Goal: Information Seeking & Learning: Learn about a topic

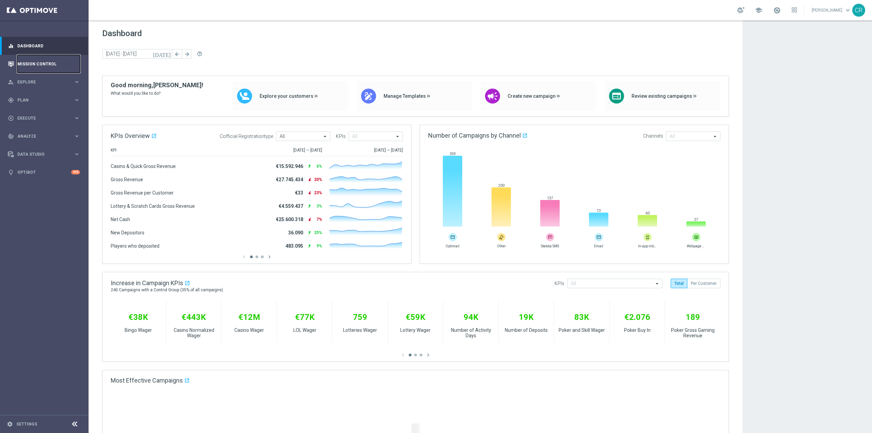
click at [50, 64] on link "Mission Control" at bounding box center [48, 64] width 63 height 18
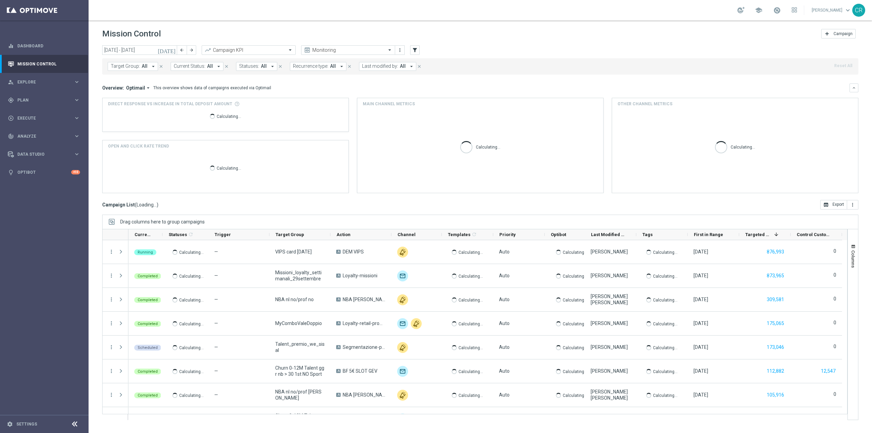
click at [171, 47] on icon "[DATE]" at bounding box center [167, 50] width 18 height 6
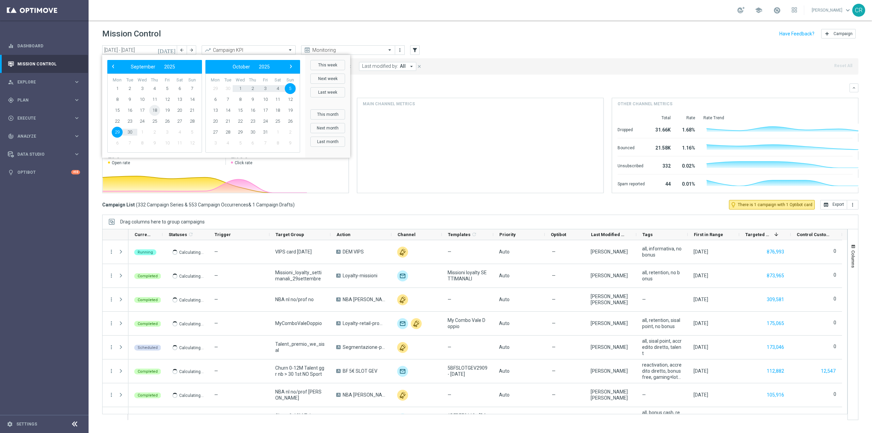
click at [156, 111] on span "18" at bounding box center [154, 110] width 11 height 11
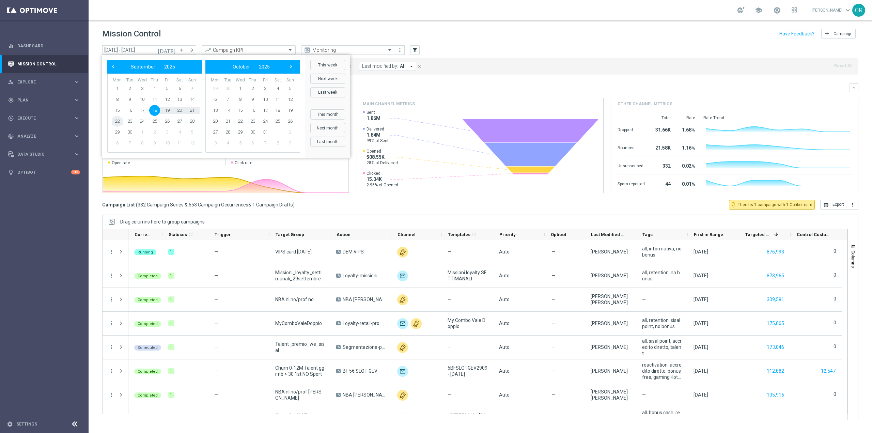
click at [117, 122] on span "22" at bounding box center [117, 121] width 11 height 11
type input "[DATE] - [DATE]"
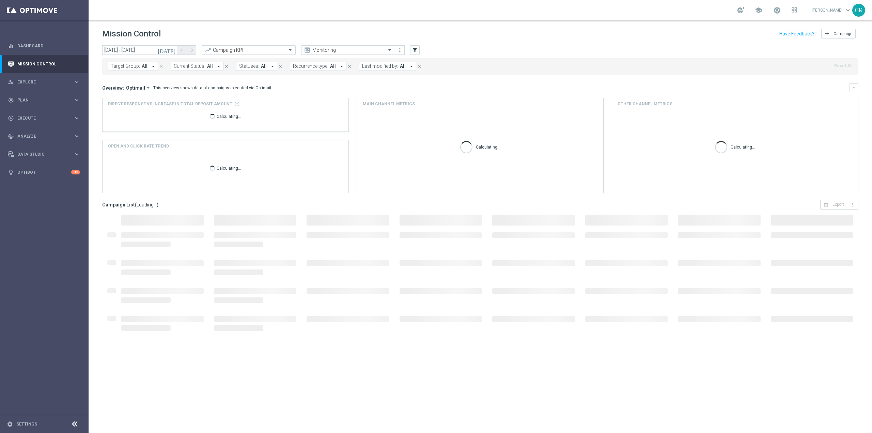
click at [130, 67] on span "Target Group:" at bounding box center [125, 66] width 29 height 6
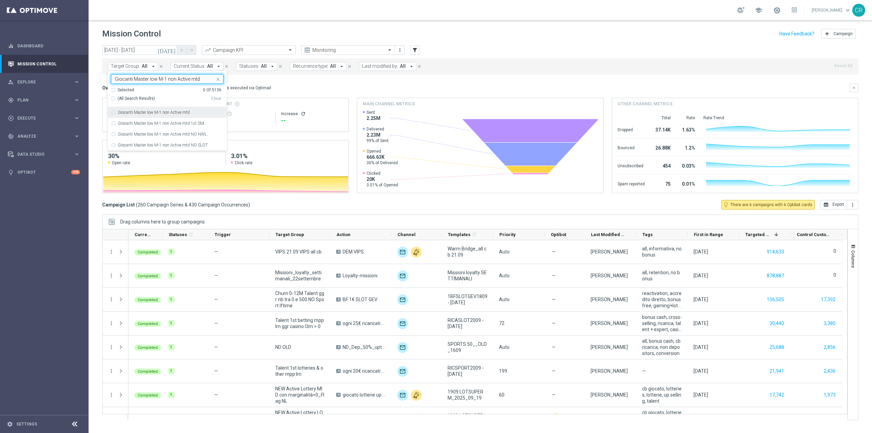
click at [176, 113] on label "Giocanti Master low M-1 non Active mtd" at bounding box center [154, 112] width 72 height 4
type input "Giocanti Master low M-1 non Active mtd"
click at [299, 92] on div "Overview: Optimail arrow_drop_down This overview shows data of campaigns execut…" at bounding box center [480, 87] width 756 height 9
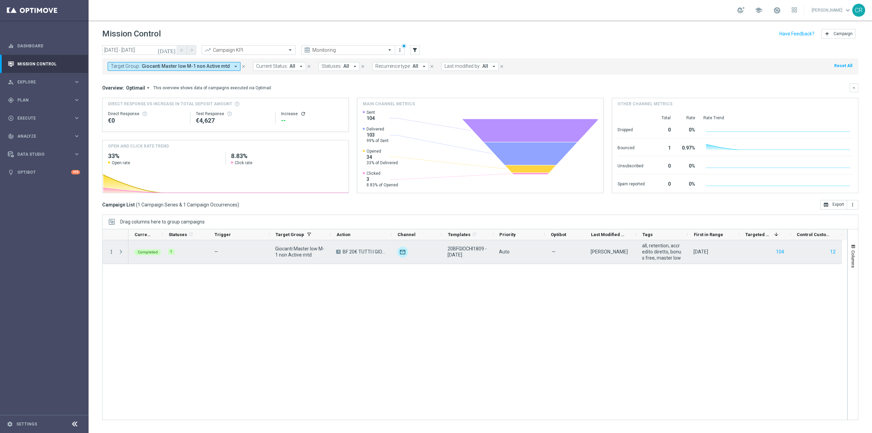
click at [111, 251] on icon "more_vert" at bounding box center [111, 252] width 6 height 6
click at [133, 295] on span "Go to Campaign Analysis" at bounding box center [149, 293] width 49 height 5
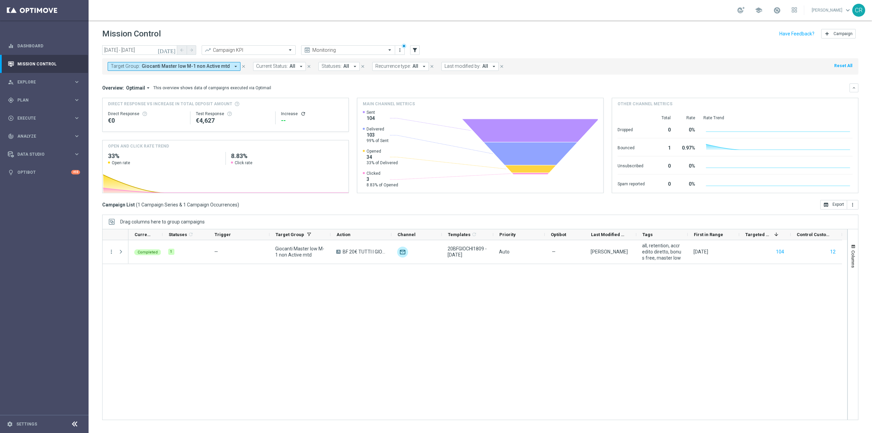
click at [197, 69] on span "Giocanti Master low M-1 non Active mtd" at bounding box center [186, 66] width 88 height 6
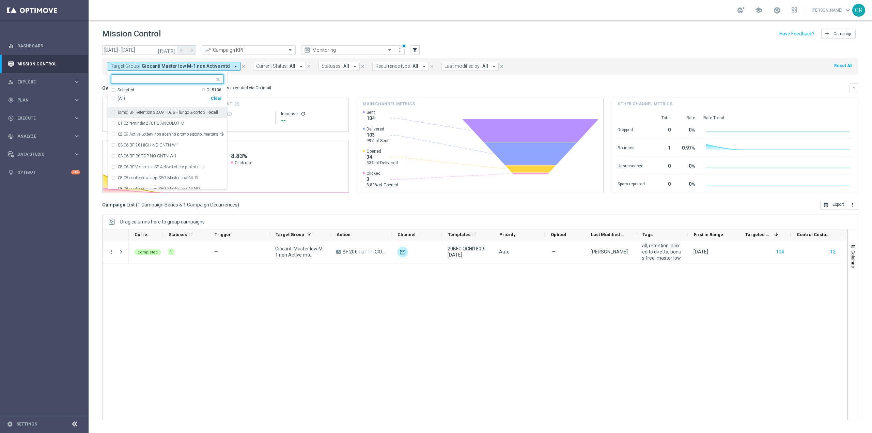
click at [0, 0] on div "Clear" at bounding box center [0, 0] width 0 height 0
click at [170, 82] on input "text" at bounding box center [165, 79] width 100 height 6
paste input "Churn 0-12M Talent ggr nb > 1500 NO Sport lftime"
click at [149, 114] on label "Churn 0-12M Talent ggr nb > 1500 NO Sport lftime" at bounding box center [164, 112] width 92 height 4
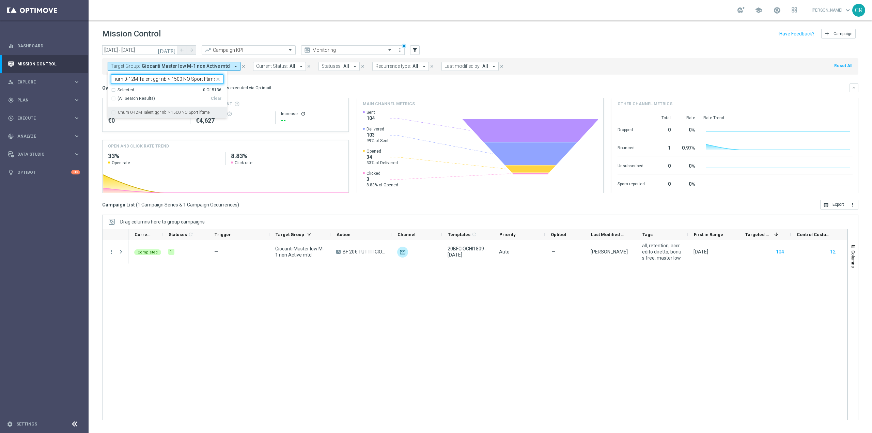
type input "Churn 0-12M Talent ggr nb > 1500 NO Sport lftime"
click at [319, 76] on mini-dashboard "Overview: Optimail arrow_drop_down This overview shows data of campaigns execut…" at bounding box center [480, 137] width 756 height 125
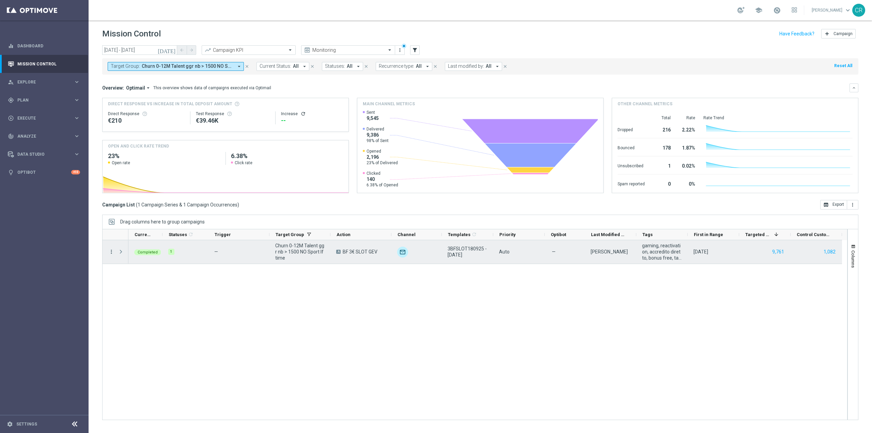
click at [111, 251] on icon "more_vert" at bounding box center [111, 252] width 6 height 6
click at [144, 296] on span "Go to Campaign Analysis" at bounding box center [149, 293] width 49 height 5
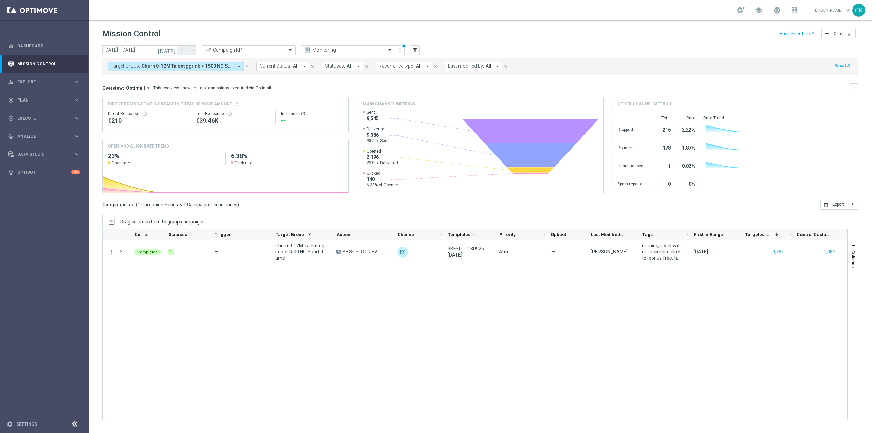
click at [175, 66] on span "Churn 0-12M Talent ggr nb > 1500 NO Sport lftime" at bounding box center [188, 66] width 92 height 6
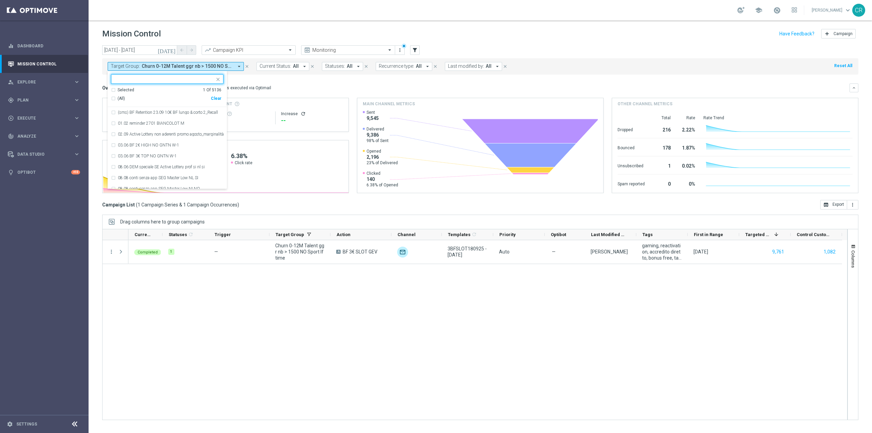
click at [0, 0] on div "Clear" at bounding box center [0, 0] width 0 height 0
click at [177, 75] on div at bounding box center [162, 79] width 103 height 9
paste input "Churn 0-12M Talent ggr nb tra 500 e 1500 NO Sport lftime"
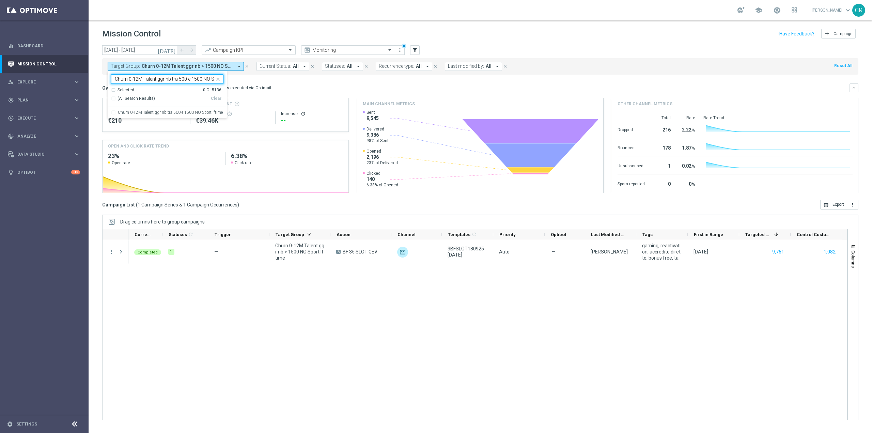
scroll to position [0, 20]
click at [183, 112] on label "Churn 0-12M Talent ggr nb tra 500 e 1500 NO Sport lftime" at bounding box center [170, 112] width 105 height 4
type input "Churn 0-12M Talent ggr nb tra 500 e 1500 NO Sport lftime"
click at [315, 88] on div "Overview: Optimail arrow_drop_down This overview shows data of campaigns execut…" at bounding box center [475, 88] width 747 height 6
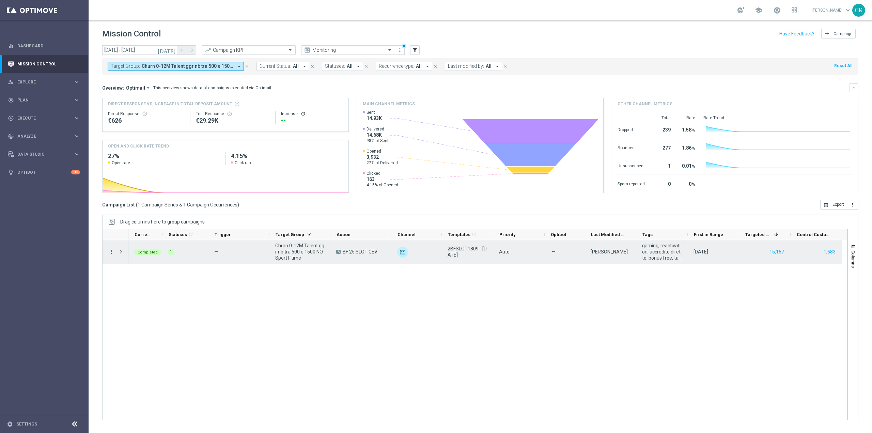
click at [108, 253] on icon "more_vert" at bounding box center [111, 252] width 6 height 6
click at [139, 292] on span "Go to Campaign Analysis" at bounding box center [149, 293] width 49 height 5
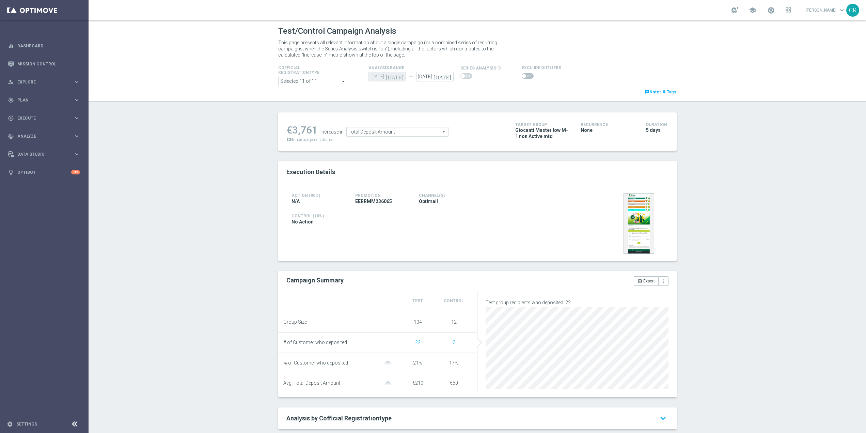
click at [408, 132] on span "Total Deposit Amount" at bounding box center [397, 131] width 101 height 9
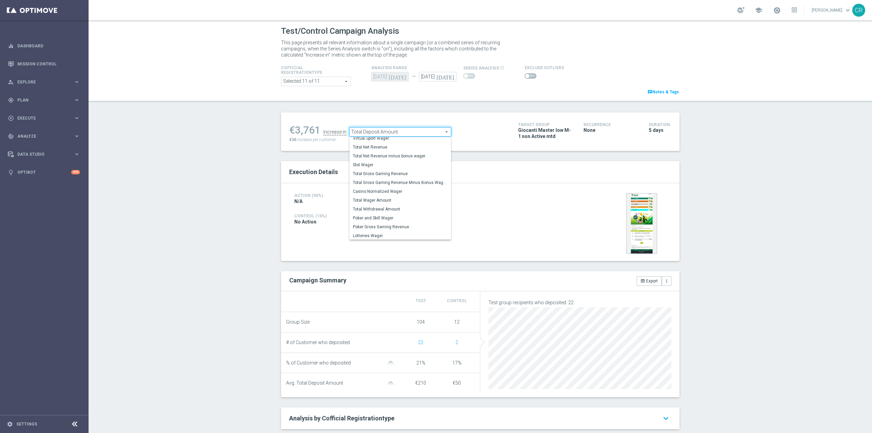
scroll to position [106, 0]
click at [528, 77] on span at bounding box center [530, 75] width 12 height 5
click at [528, 77] on input "checkbox" at bounding box center [530, 75] width 12 height 5
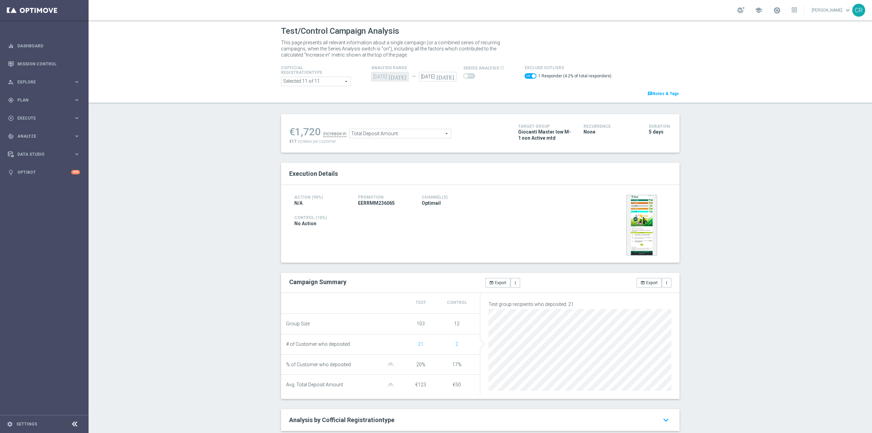
click at [420, 135] on span "Total Deposit Amount" at bounding box center [399, 133] width 101 height 9
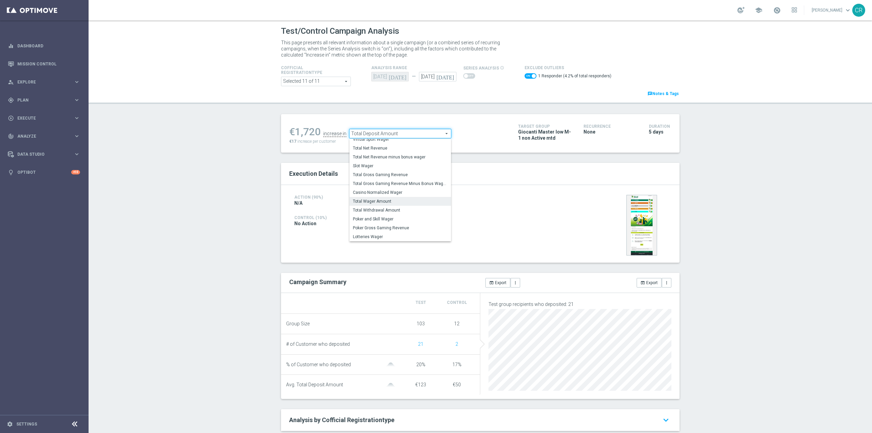
click at [393, 201] on span "Total Wager Amount" at bounding box center [400, 200] width 95 height 5
checkbox input "false"
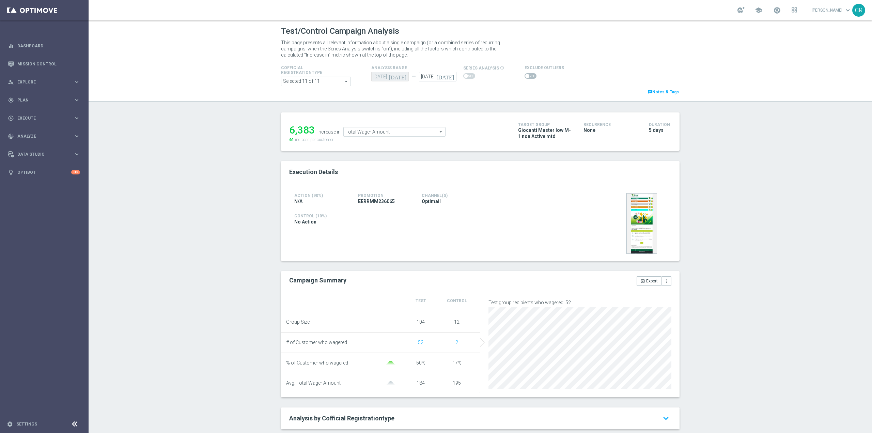
click at [404, 133] on span "Total Wager Amount" at bounding box center [394, 131] width 101 height 9
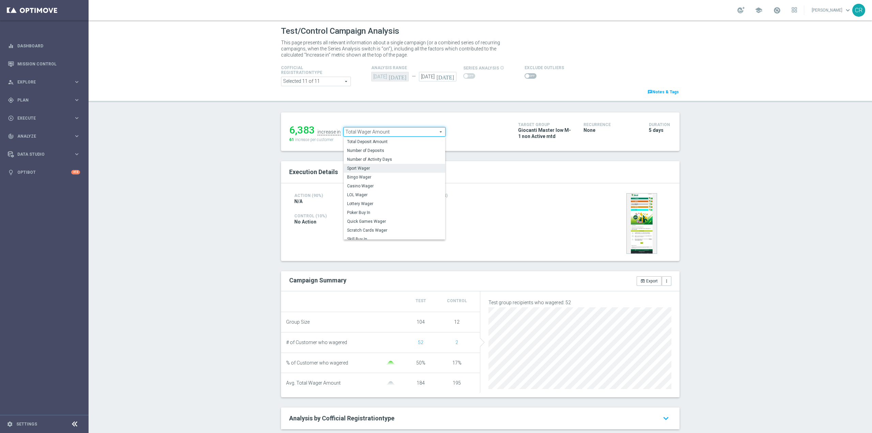
click at [389, 171] on span "Sport Wager" at bounding box center [394, 167] width 95 height 5
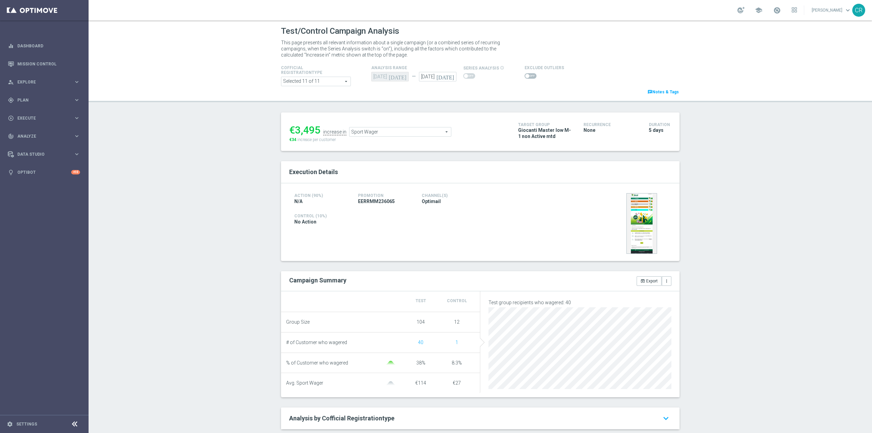
click at [410, 132] on span "Sport Wager" at bounding box center [399, 131] width 101 height 9
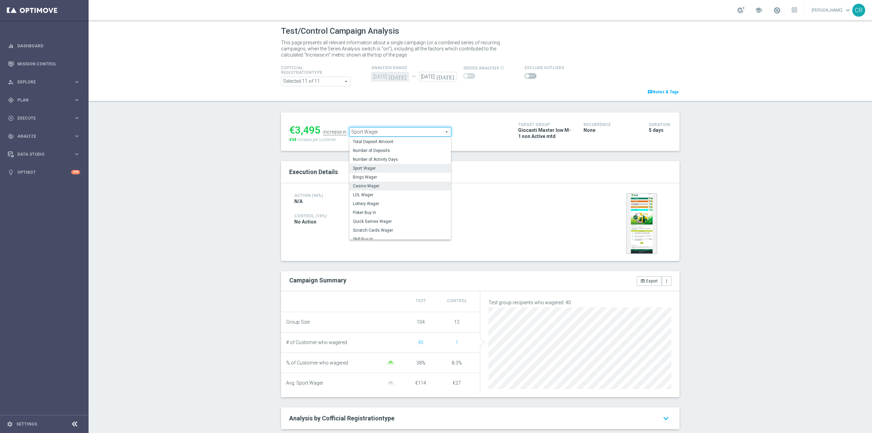
click at [384, 184] on span "Casino Wager" at bounding box center [400, 185] width 95 height 5
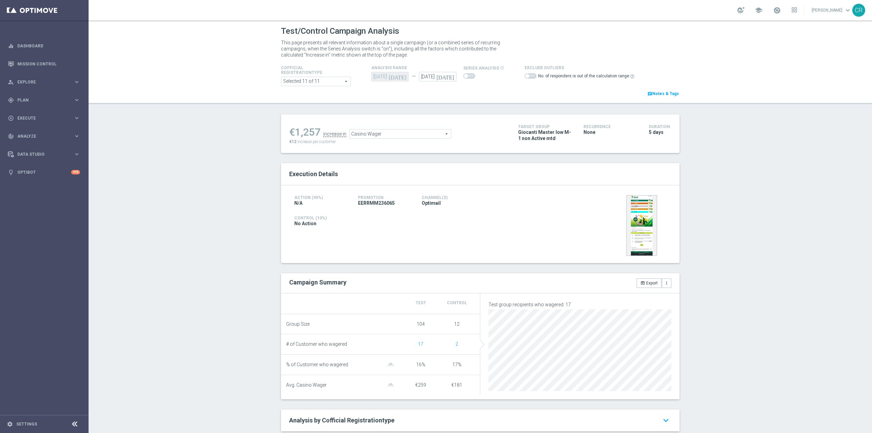
click at [525, 78] on span at bounding box center [527, 76] width 4 height 4
click at [383, 135] on span "Casino Wager" at bounding box center [399, 133] width 101 height 9
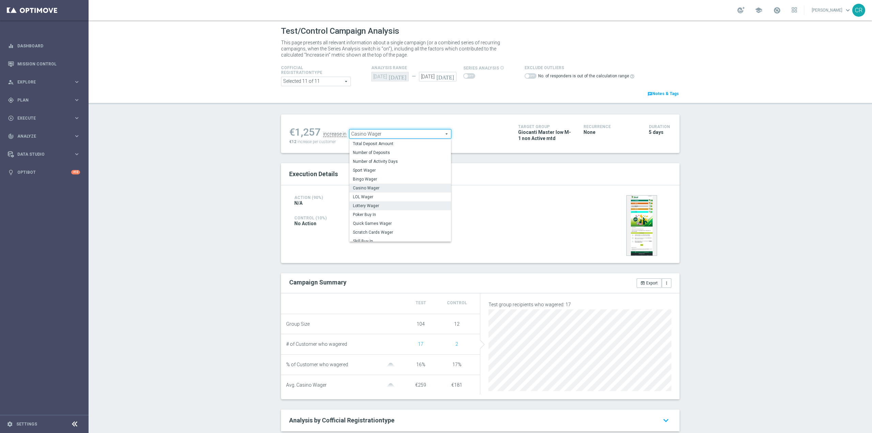
click at [375, 208] on span "Lottery Wager" at bounding box center [400, 205] width 95 height 5
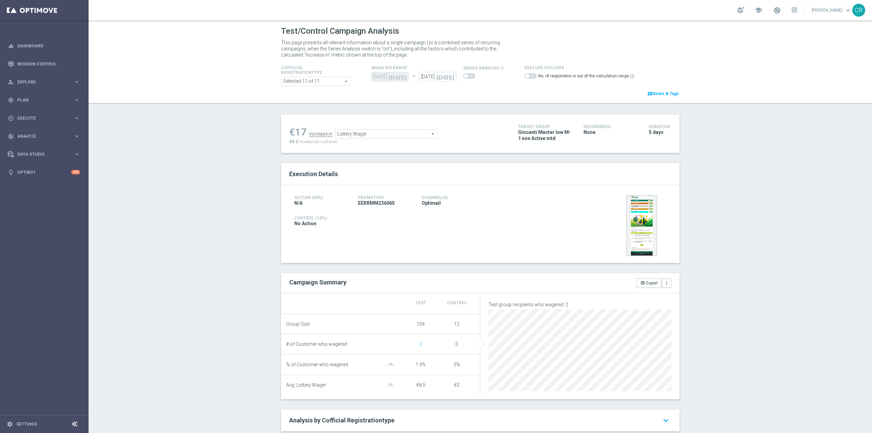
click at [380, 135] on span "Lottery Wager" at bounding box center [385, 133] width 101 height 9
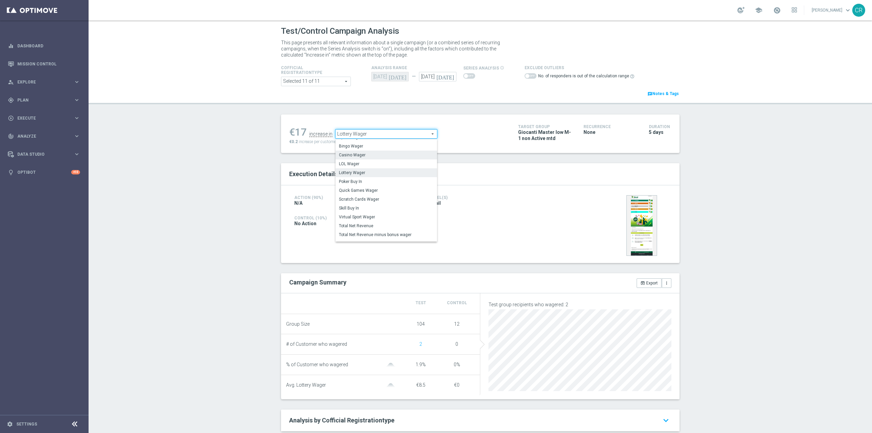
scroll to position [33, 0]
click at [381, 199] on span "Scratch Cards Wager" at bounding box center [386, 197] width 95 height 5
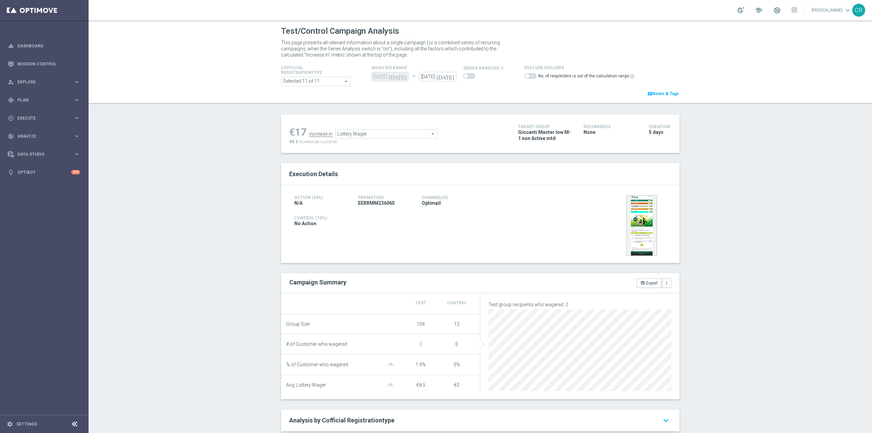
type input "Scratch Cards Wager"
click at [629, 77] on icon "help_outline" at bounding box center [631, 76] width 5 height 5
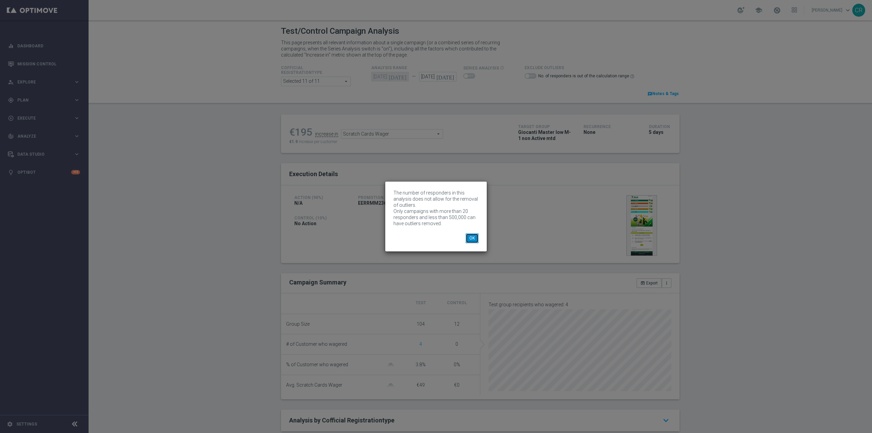
click at [474, 237] on button "OK" at bounding box center [471, 238] width 13 height 10
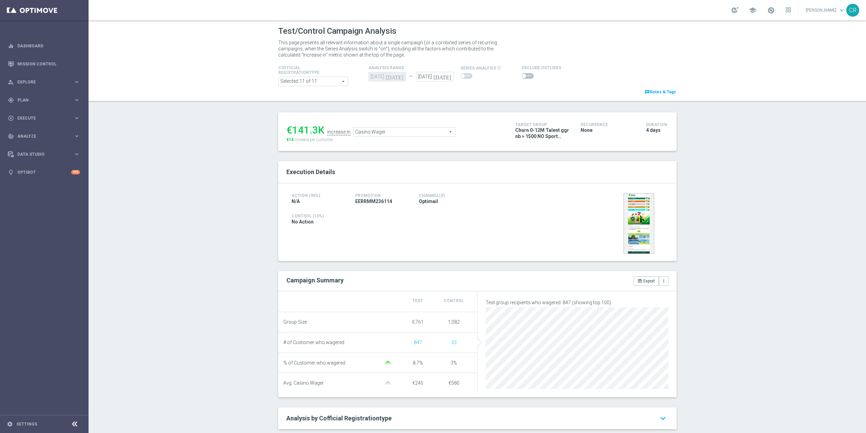
drag, startPoint x: 445, startPoint y: 75, endPoint x: 437, endPoint y: 78, distance: 8.3
click at [445, 75] on icon "[DATE]" at bounding box center [443, 75] width 20 height 7
click at [436, 78] on input "[DATE]" at bounding box center [434, 77] width 37 height 10
click at [436, 78] on input "21 Sep 2025" at bounding box center [437, 77] width 37 height 10
click at [433, 147] on span "22" at bounding box center [433, 147] width 11 height 11
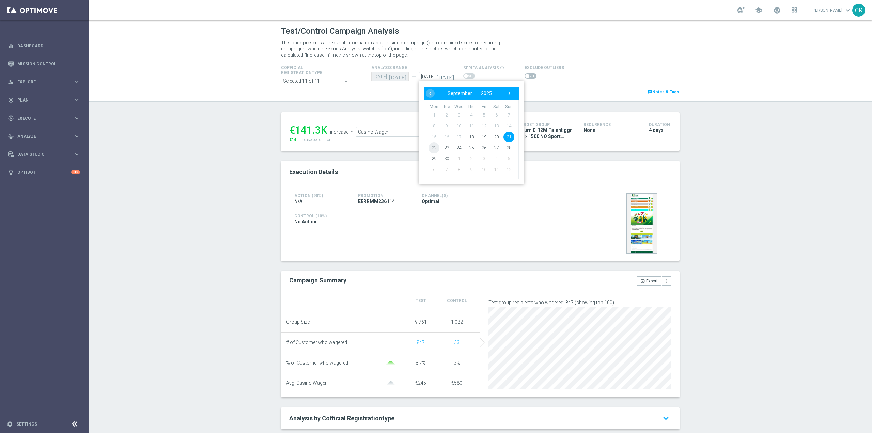
type input "22 Sep 2025"
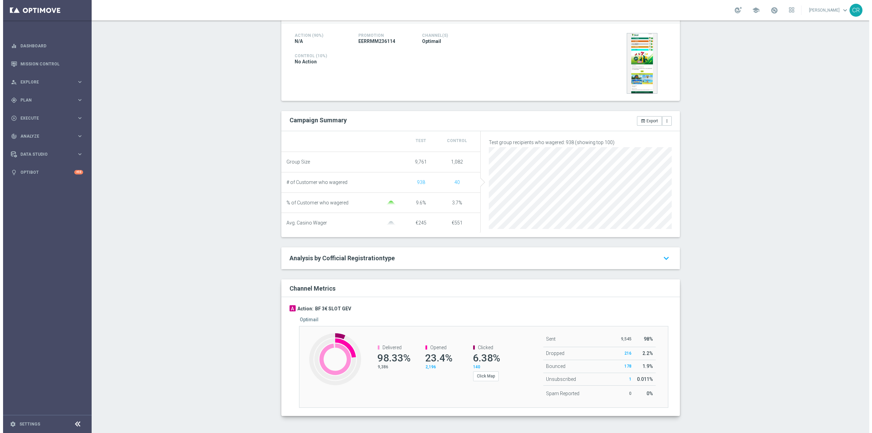
scroll to position [61, 0]
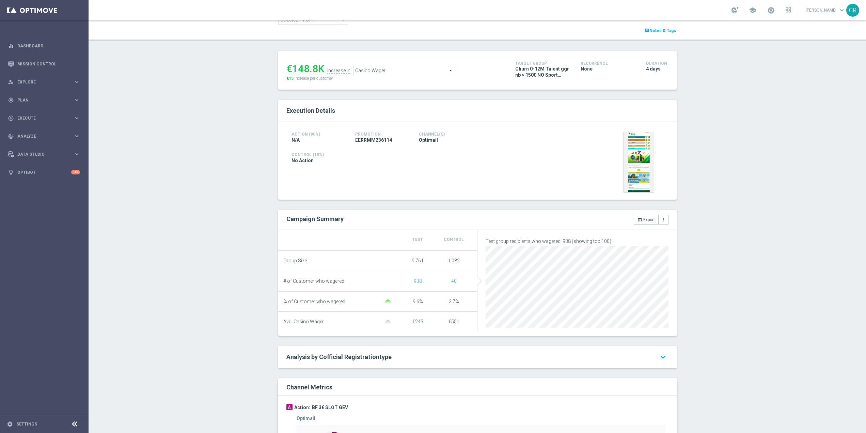
click at [401, 70] on span "Casino Wager" at bounding box center [403, 70] width 101 height 9
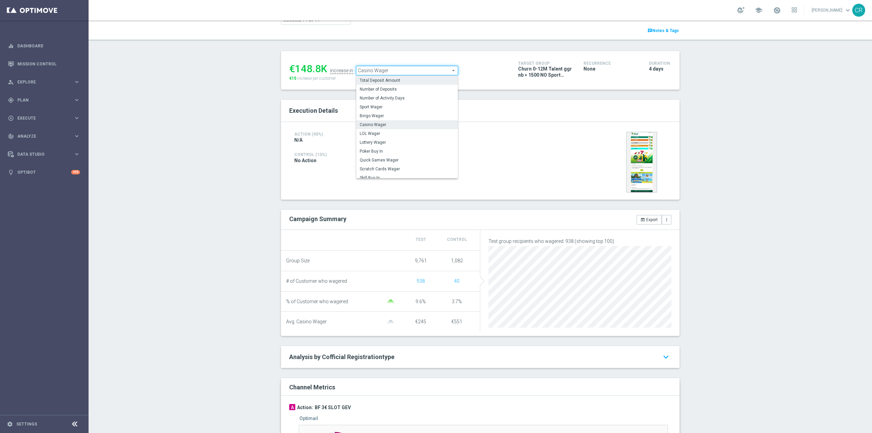
click at [398, 77] on label "Total Deposit Amount" at bounding box center [406, 80] width 101 height 9
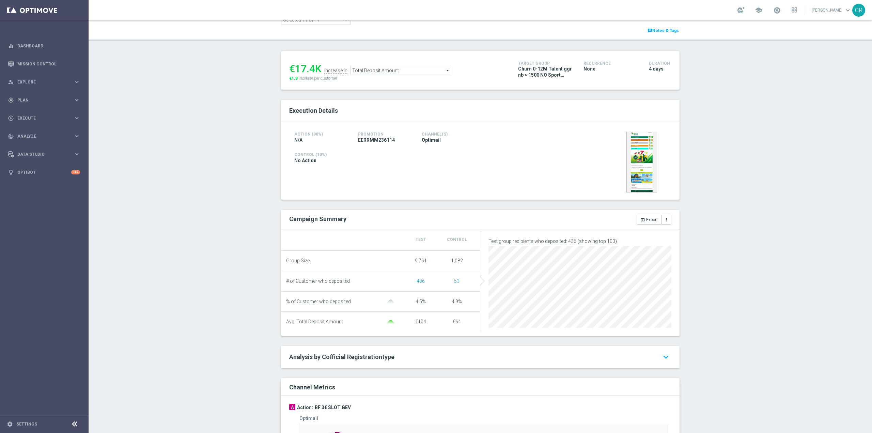
click at [427, 68] on span "Total Deposit Amount" at bounding box center [400, 70] width 101 height 9
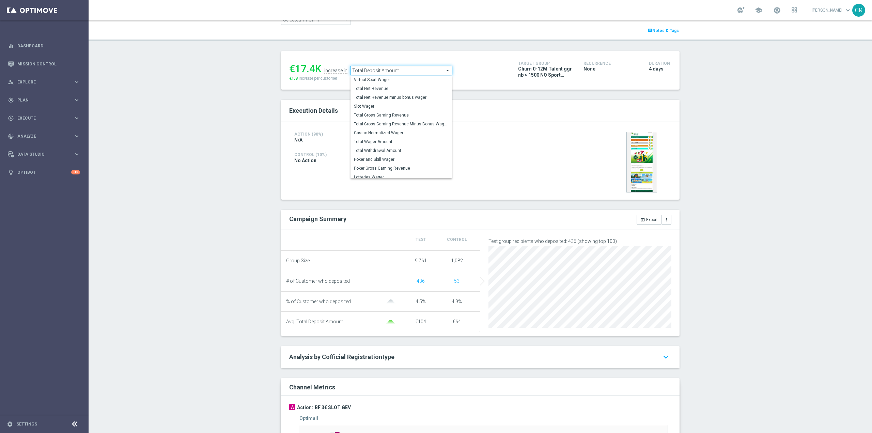
scroll to position [106, 0]
click at [392, 141] on span "Total Wager Amount" at bounding box center [401, 137] width 95 height 5
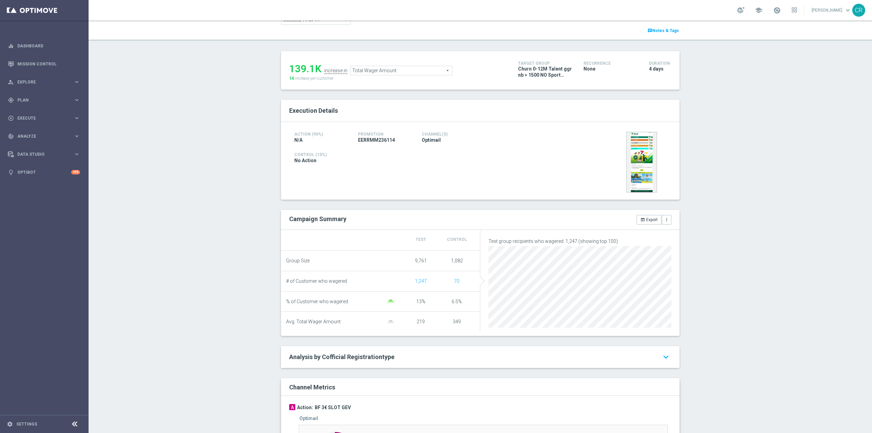
click at [415, 68] on span "Total Wager Amount" at bounding box center [400, 70] width 101 height 9
click at [398, 81] on span "Total Deposit Amount" at bounding box center [401, 80] width 95 height 5
click at [376, 69] on span "Total Deposit Amount" at bounding box center [400, 70] width 101 height 9
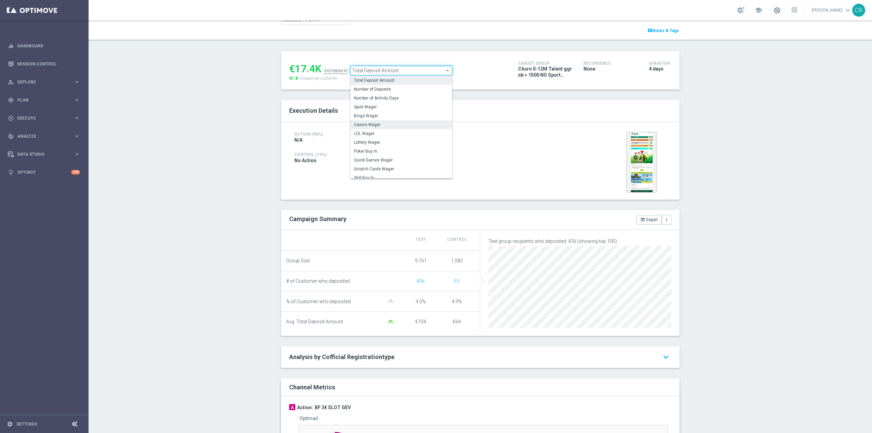
click at [398, 122] on label "Casino Wager" at bounding box center [400, 124] width 101 height 9
type input "Casino Wager"
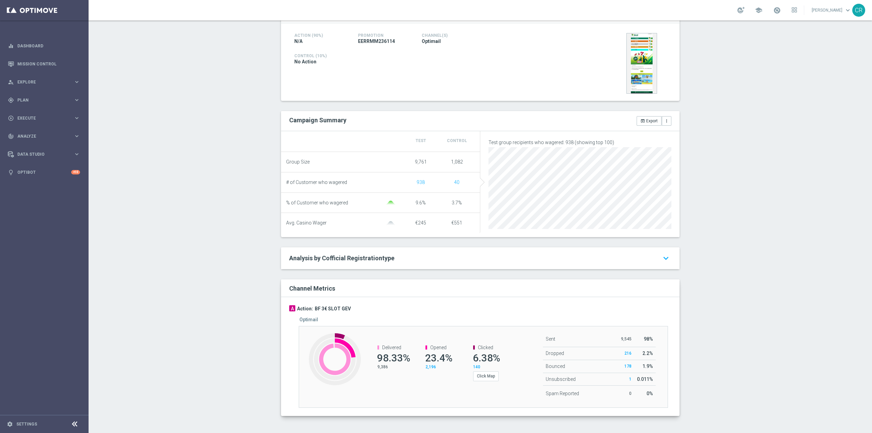
scroll to position [61, 0]
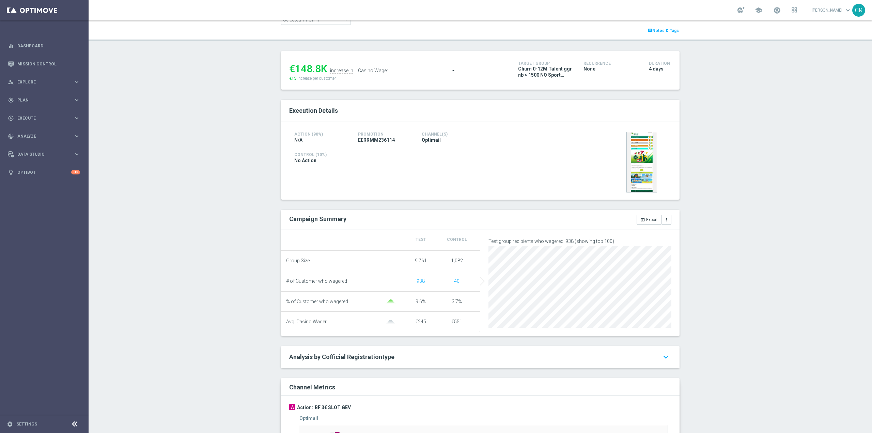
click at [396, 68] on span "Casino Wager" at bounding box center [406, 70] width 101 height 9
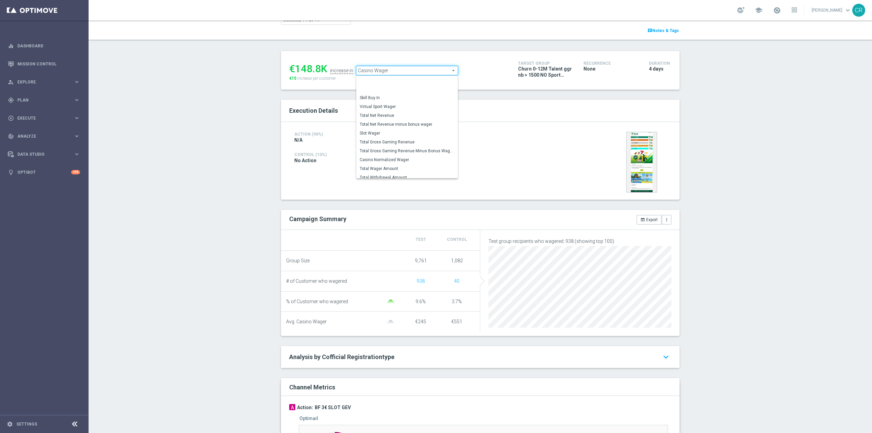
scroll to position [99, 0]
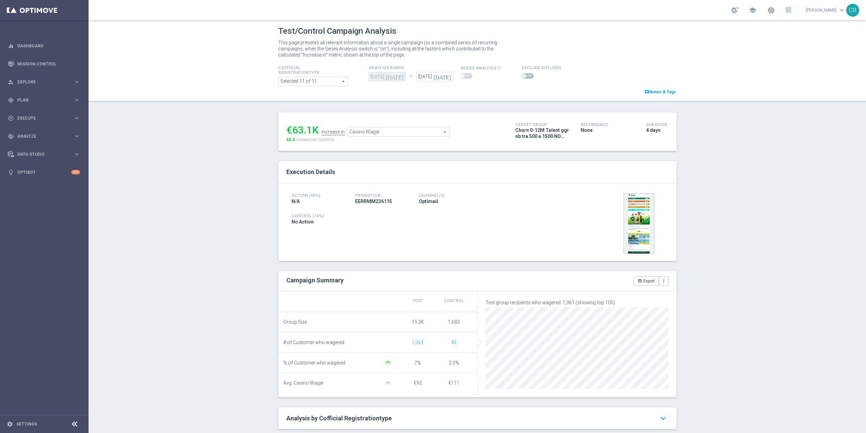
click at [443, 77] on icon "[DATE]" at bounding box center [443, 75] width 20 height 7
click at [430, 146] on span "22" at bounding box center [433, 147] width 11 height 11
type input "22 Sep 2025"
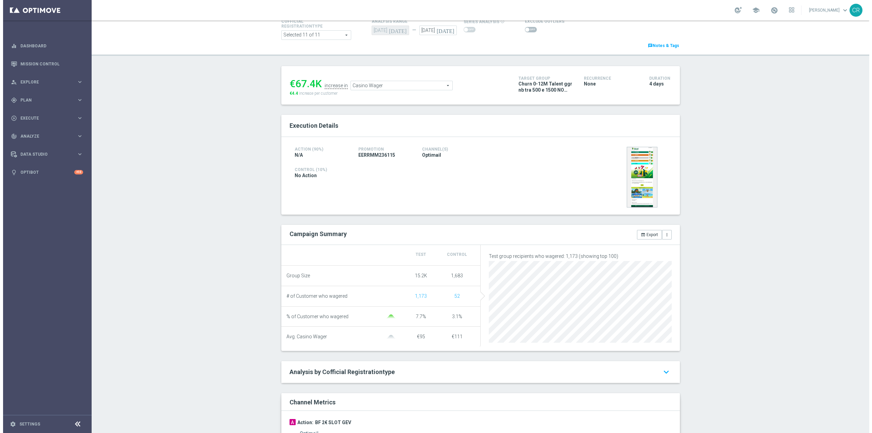
scroll to position [68, 0]
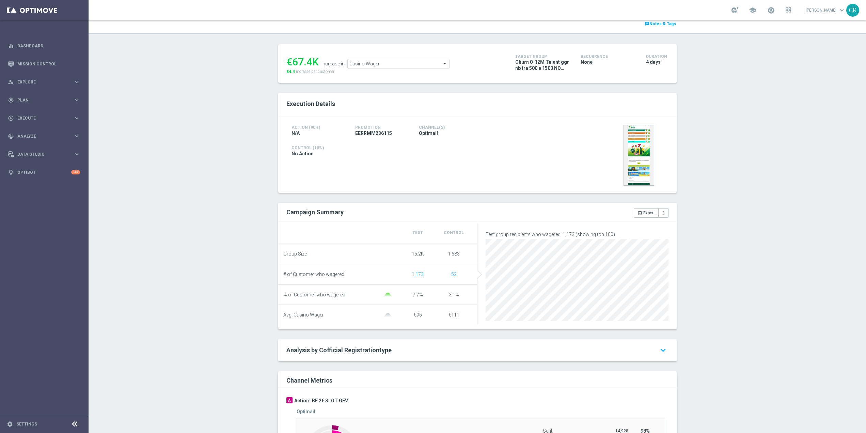
click at [417, 61] on span "Casino Wager" at bounding box center [398, 63] width 101 height 9
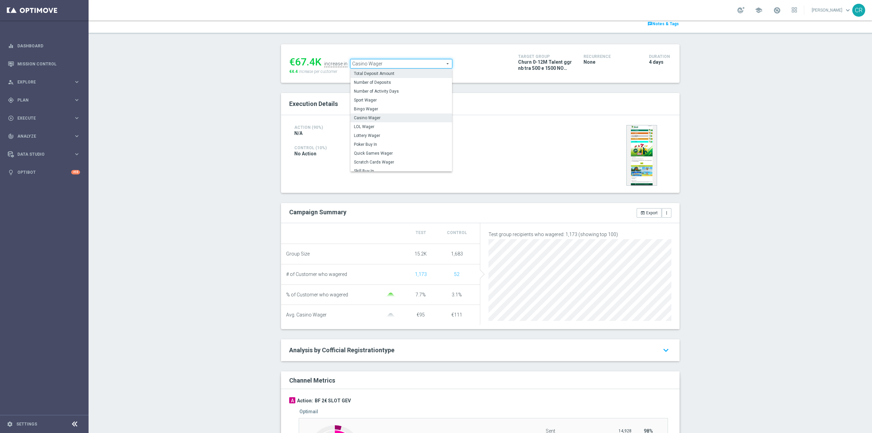
click at [396, 75] on span "Total Deposit Amount" at bounding box center [401, 73] width 95 height 5
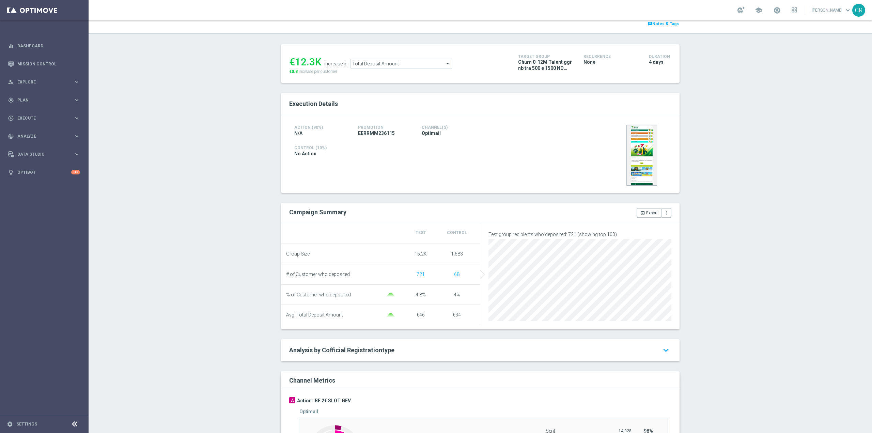
click at [415, 64] on span "Total Deposit Amount" at bounding box center [400, 63] width 101 height 9
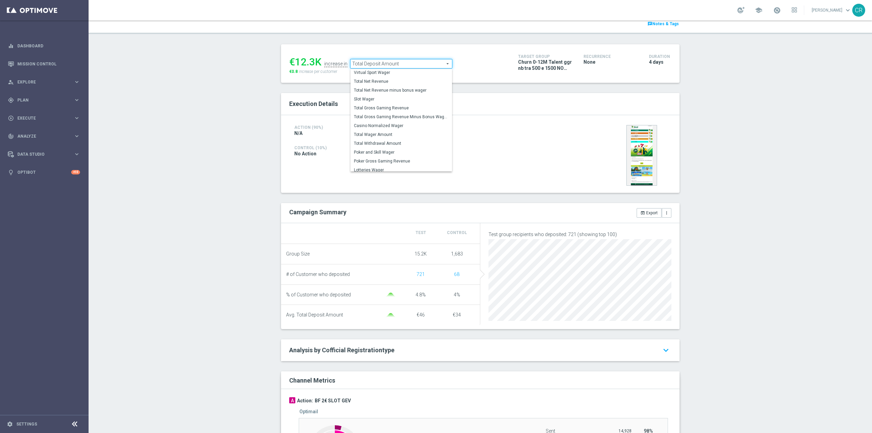
scroll to position [106, 0]
click at [395, 131] on span "Total Wager Amount" at bounding box center [401, 131] width 95 height 5
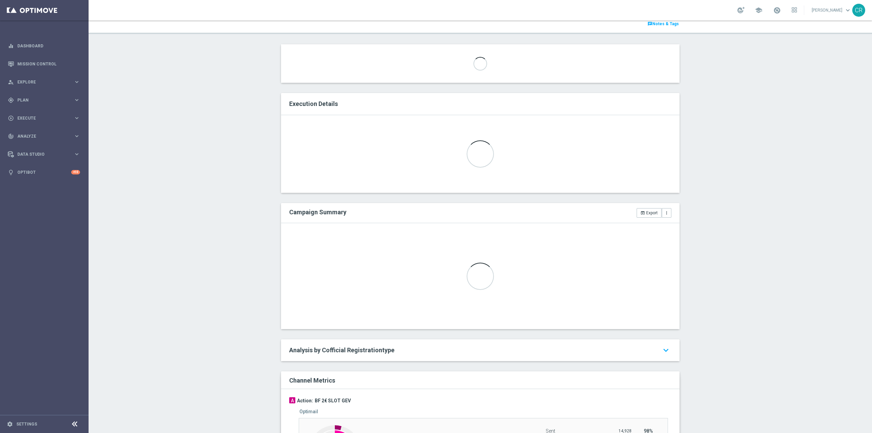
type input "Total Wager Amount"
